Goal: Information Seeking & Learning: Learn about a topic

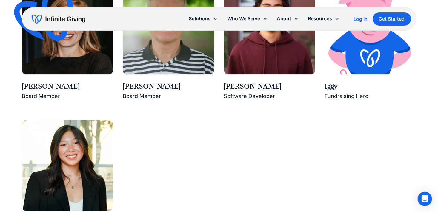
scroll to position [946, 0]
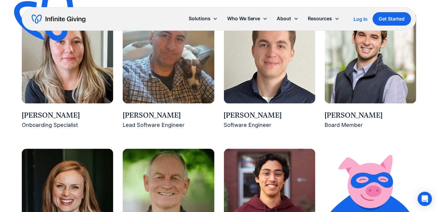
scroll to position [947, 0]
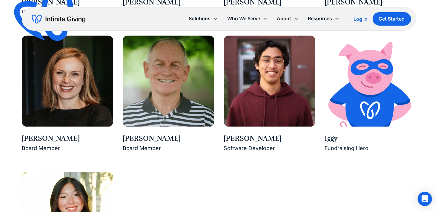
scroll to position [922, 0]
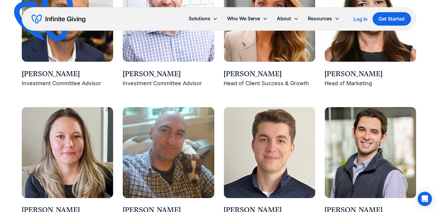
scroll to position [709, 0]
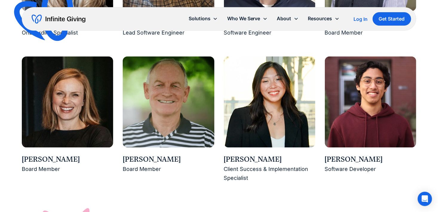
scroll to position [897, 0]
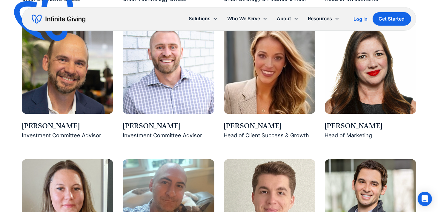
scroll to position [664, 0]
